Goal: Check status

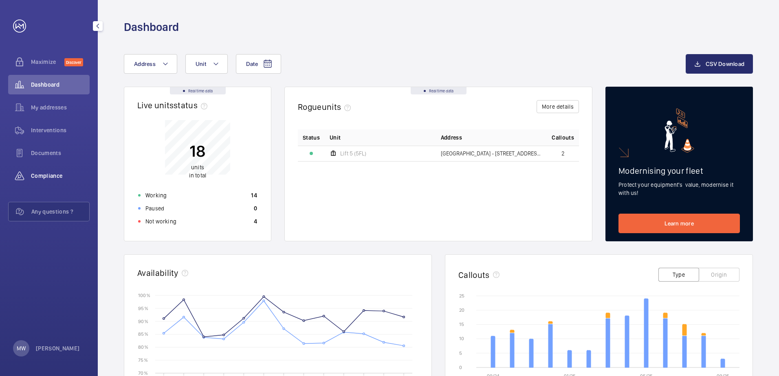
click at [56, 174] on span "Compliance" at bounding box center [60, 176] width 59 height 8
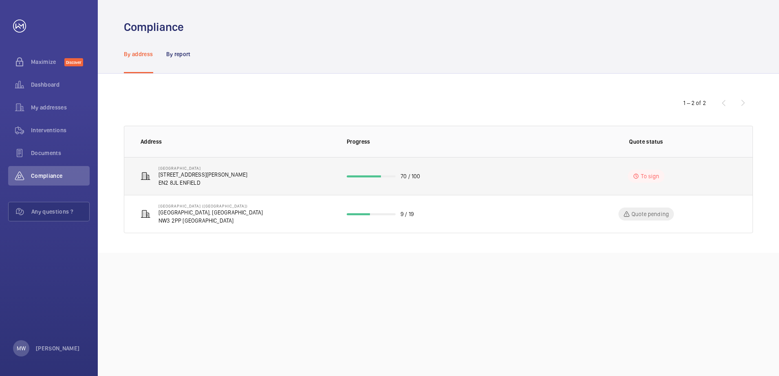
click at [173, 171] on p "[STREET_ADDRESS][PERSON_NAME]" at bounding box center [202, 175] width 89 height 8
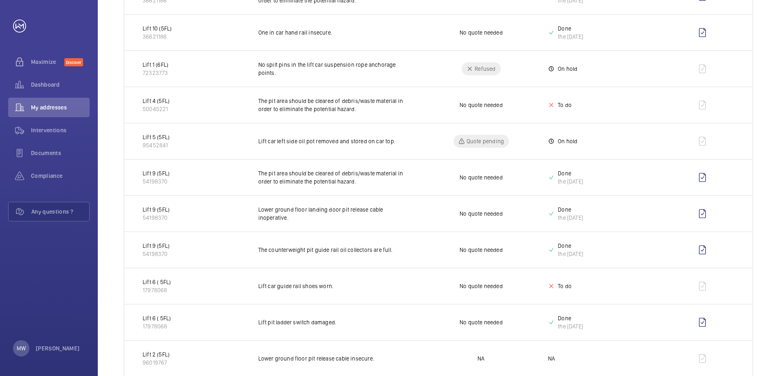
scroll to position [814, 0]
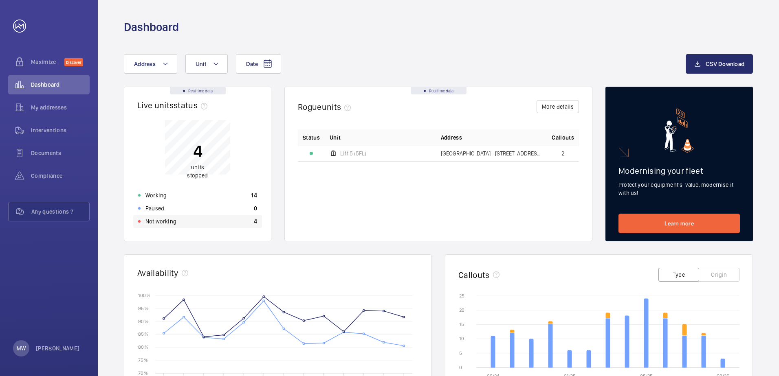
click at [185, 224] on div "Not working 4" at bounding box center [197, 221] width 129 height 13
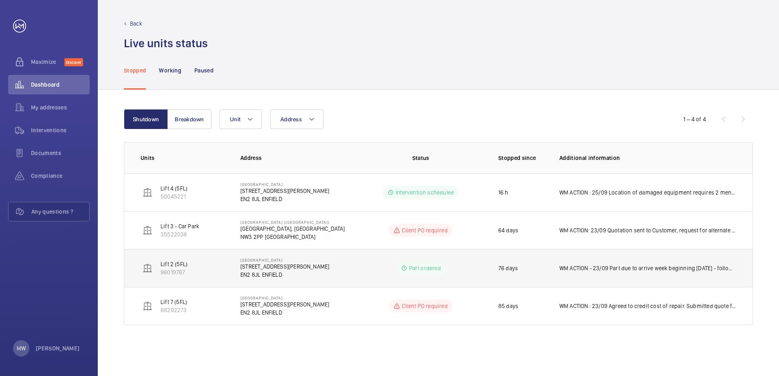
click at [285, 270] on p "[STREET_ADDRESS][PERSON_NAME]" at bounding box center [284, 267] width 89 height 8
click at [621, 270] on p "WM ACTION - 23/09 Part due to arrive week beginning [DATE] - follow up with sup…" at bounding box center [647, 268] width 177 height 8
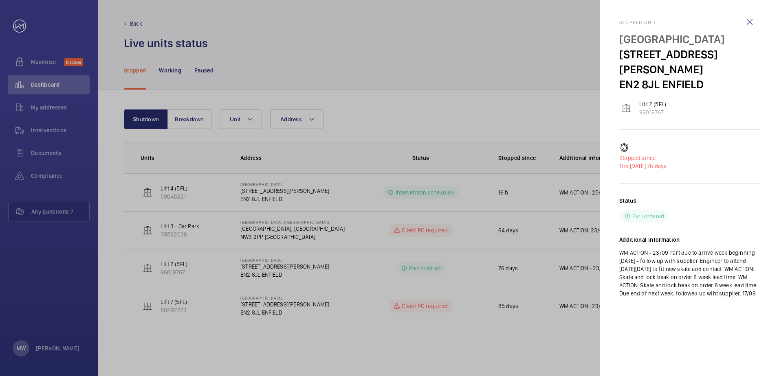
drag, startPoint x: 620, startPoint y: 239, endPoint x: 733, endPoint y: 285, distance: 122.0
click at [733, 285] on p "WM ACTION - 23/09 Part due to arrive week beginning [DATE] - follow up with sup…" at bounding box center [689, 273] width 140 height 49
drag, startPoint x: 733, startPoint y: 285, endPoint x: 652, endPoint y: 254, distance: 86.9
copy p "WM ACTION - 23/09 Part due to arrive week beginning [DATE] - follow up with sup…"
